Goal: Task Accomplishment & Management: Manage account settings

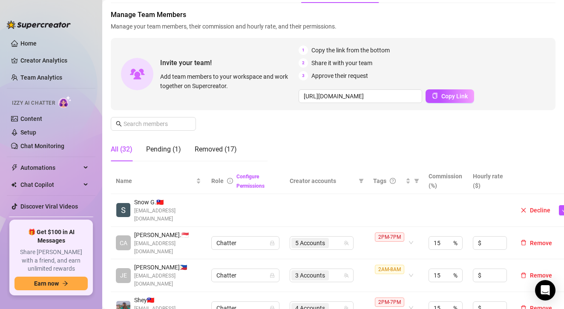
scroll to position [85, 0]
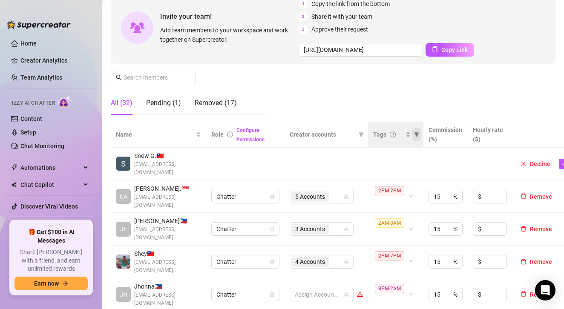
click at [415, 133] on icon "filter" at bounding box center [417, 134] width 5 height 4
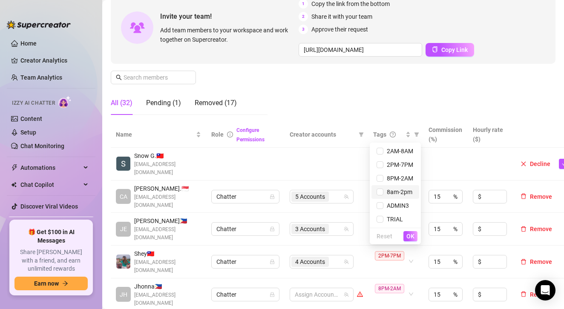
click at [386, 192] on span "8am-2pm" at bounding box center [397, 192] width 29 height 7
checkbox input "true"
click at [415, 236] on button "OK" at bounding box center [410, 236] width 14 height 10
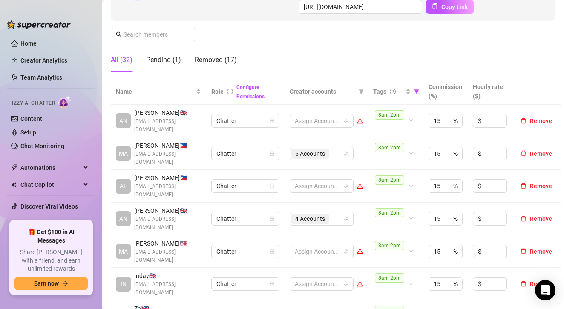
scroll to position [170, 0]
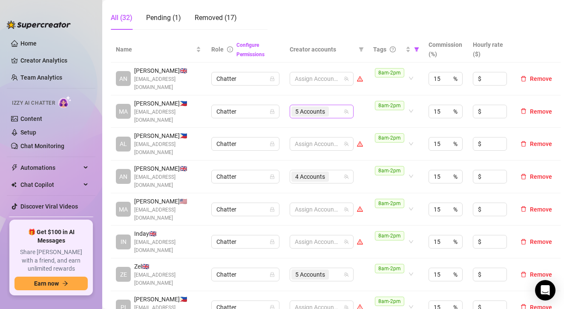
click at [341, 108] on div "5 Accounts" at bounding box center [317, 112] width 52 height 12
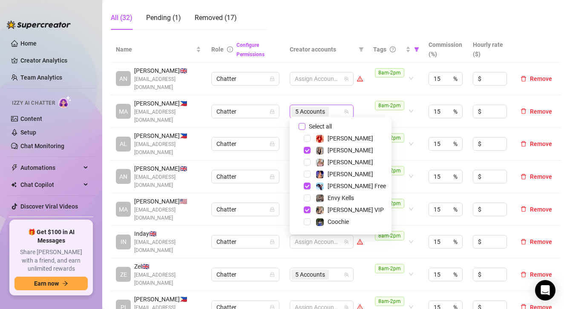
click at [303, 124] on input "Select all" at bounding box center [302, 126] width 7 height 7
checkbox input "false"
drag, startPoint x: 347, startPoint y: 40, endPoint x: 335, endPoint y: 153, distance: 112.7
click at [346, 40] on th "Creator accounts" at bounding box center [326, 50] width 83 height 26
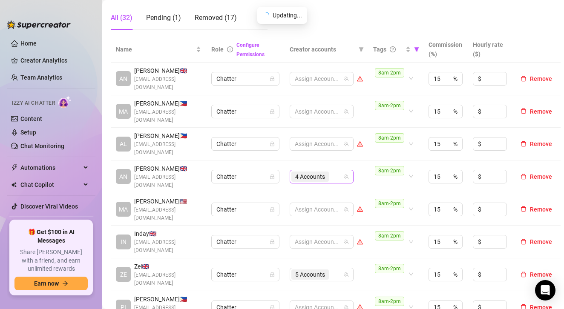
click at [340, 171] on div "4 Accounts" at bounding box center [317, 177] width 52 height 12
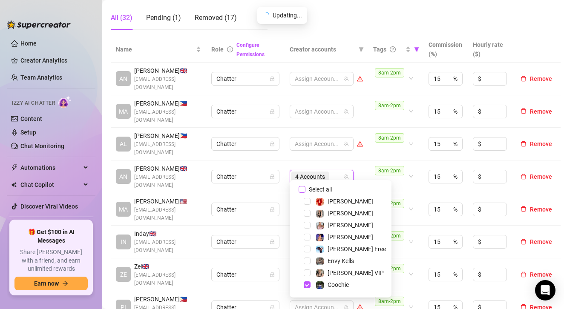
click at [303, 189] on input "Select all" at bounding box center [302, 189] width 7 height 7
checkbox input "false"
click at [363, 161] on td "Assign Accounts" at bounding box center [326, 177] width 83 height 33
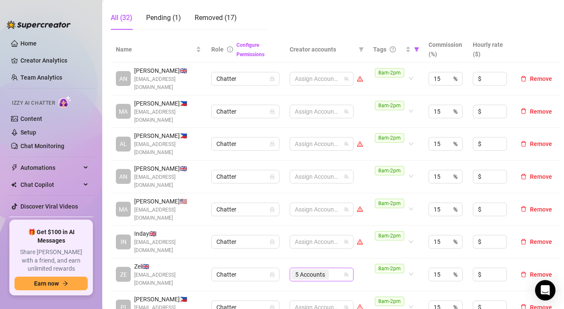
click at [337, 269] on div "5 Accounts" at bounding box center [317, 275] width 52 height 12
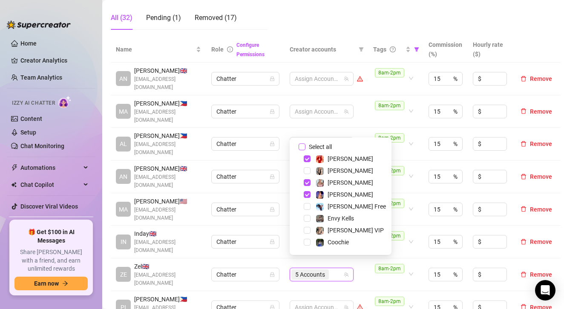
click at [303, 149] on input "Select all" at bounding box center [302, 147] width 7 height 7
checkbox input "true"
click at [363, 121] on td "Assign Accounts" at bounding box center [326, 111] width 83 height 33
